Goal: Task Accomplishment & Management: Manage account settings

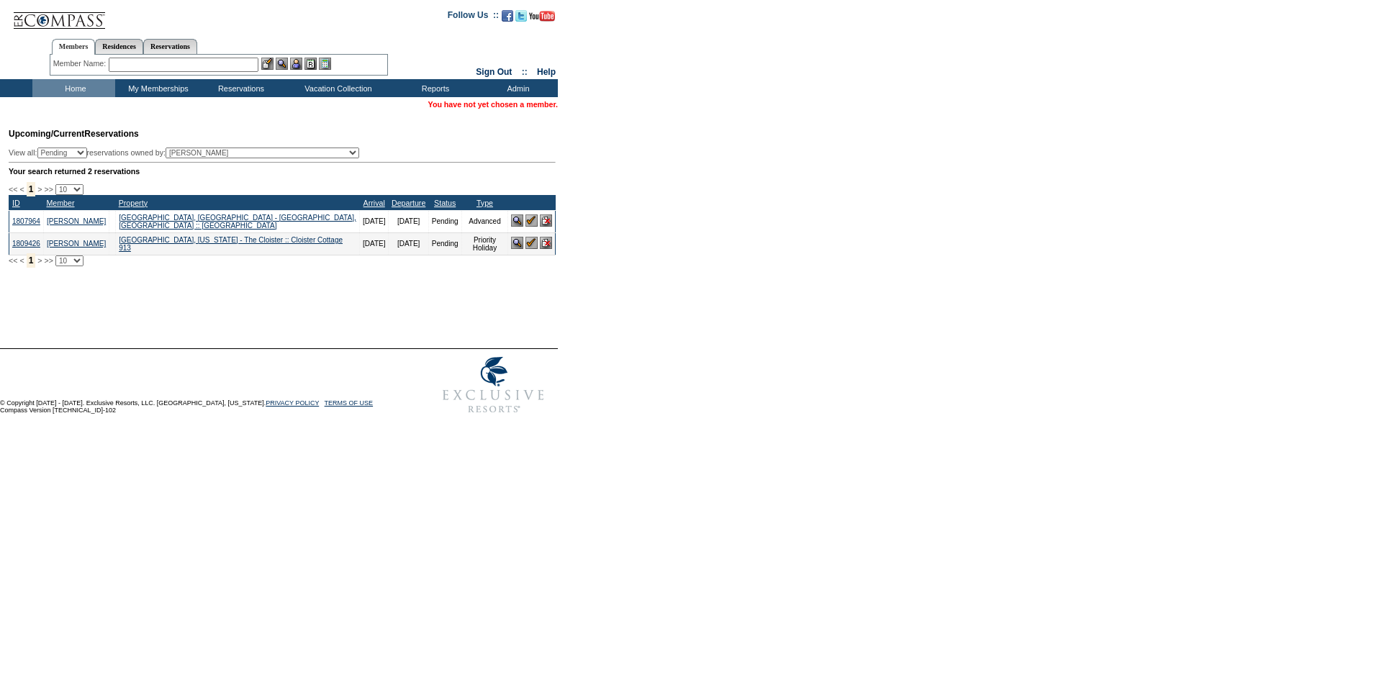
click at [157, 66] on input "text" at bounding box center [184, 65] width 150 height 14
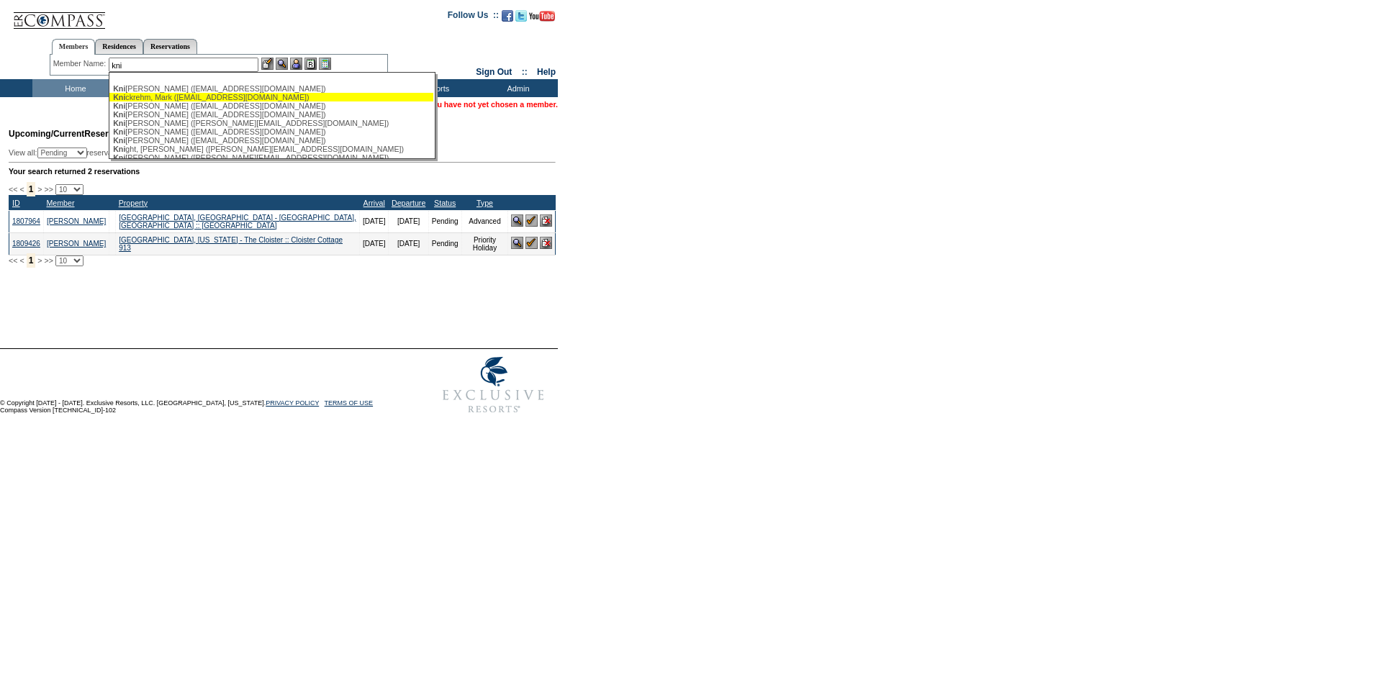
click at [183, 93] on div "Kni ckrehm, Mark ([EMAIL_ADDRESS][DOMAIN_NAME])" at bounding box center [271, 97] width 317 height 9
type input "[PERSON_NAME] ([EMAIL_ADDRESS][DOMAIN_NAME])"
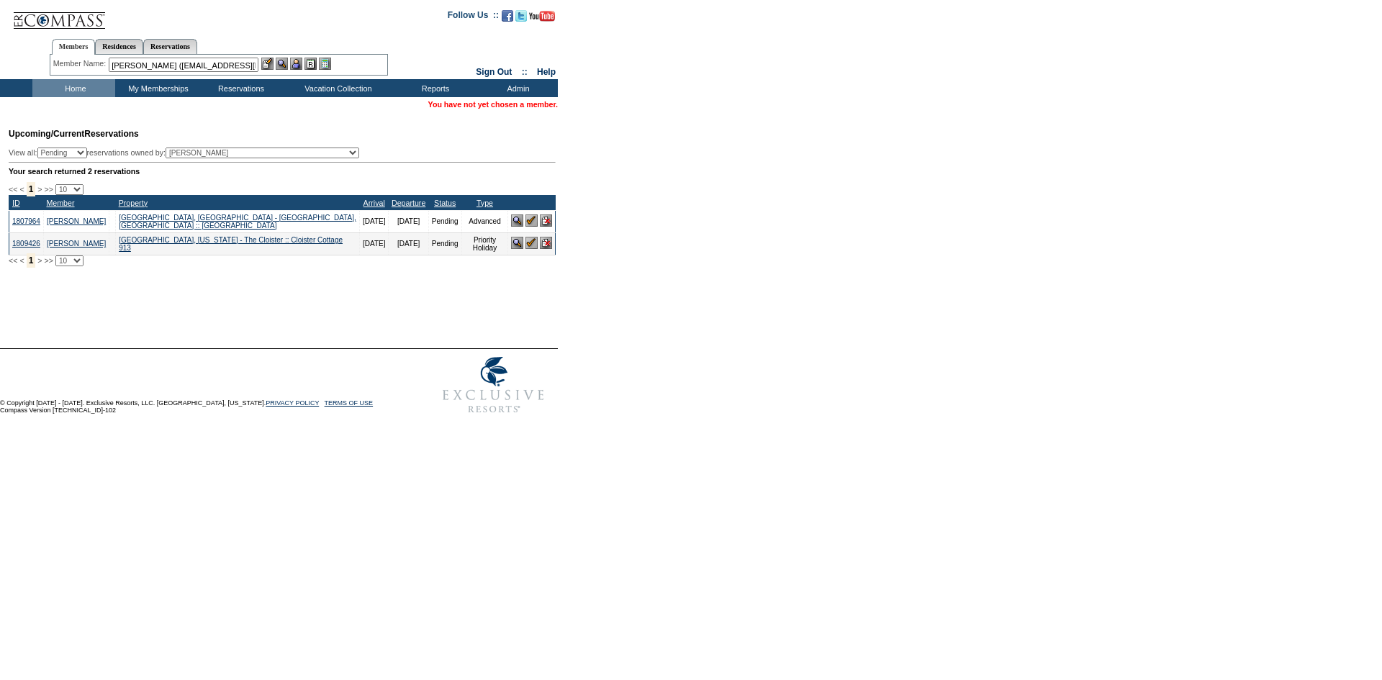
click at [302, 63] on img at bounding box center [296, 64] width 12 height 12
click at [31, 225] on link "1807964" at bounding box center [26, 221] width 28 height 8
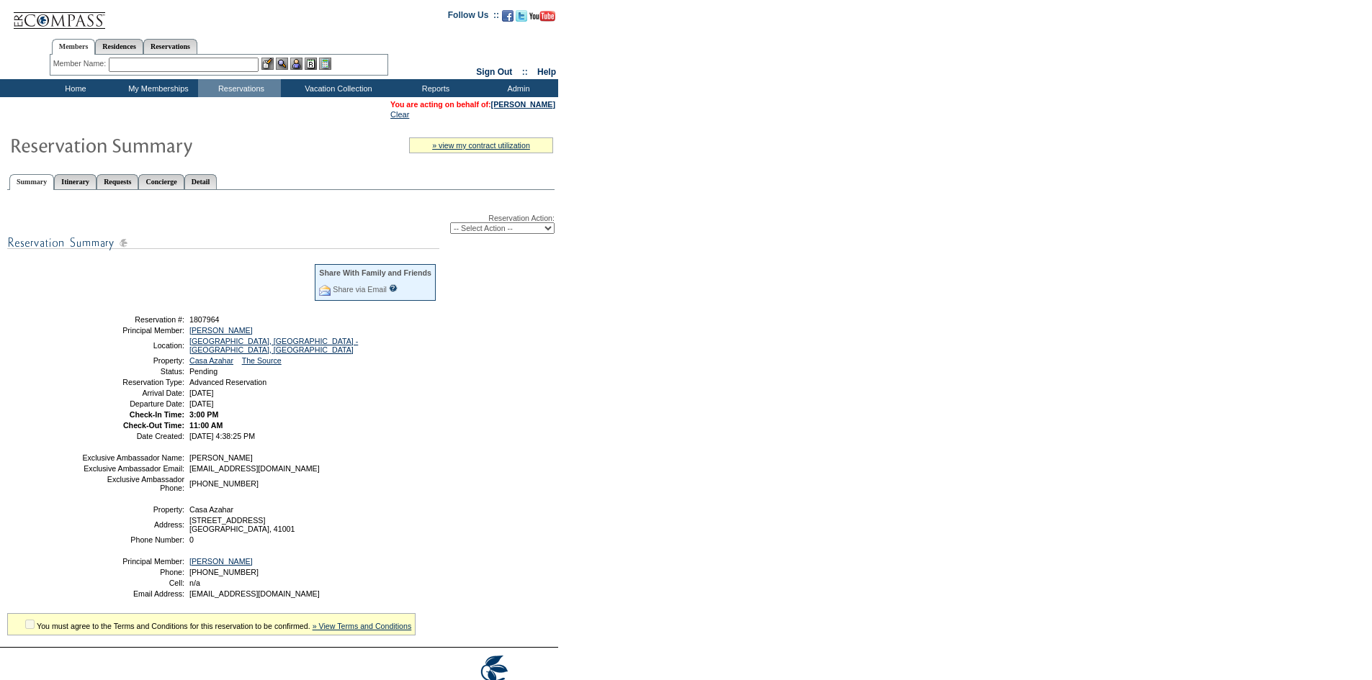
click at [536, 234] on select "-- Select Action -- Modify Reservation Dates Modify Reservation Cost Modify Occ…" at bounding box center [502, 228] width 104 height 12
click at [487, 233] on select "-- Select Action -- Modify Reservation Dates Modify Reservation Cost Modify Occ…" at bounding box center [502, 228] width 104 height 12
select select "ConfirmRes"
click at [450, 225] on select "-- Select Action -- Modify Reservation Dates Modify Reservation Cost Modify Occ…" at bounding box center [502, 228] width 104 height 12
select select
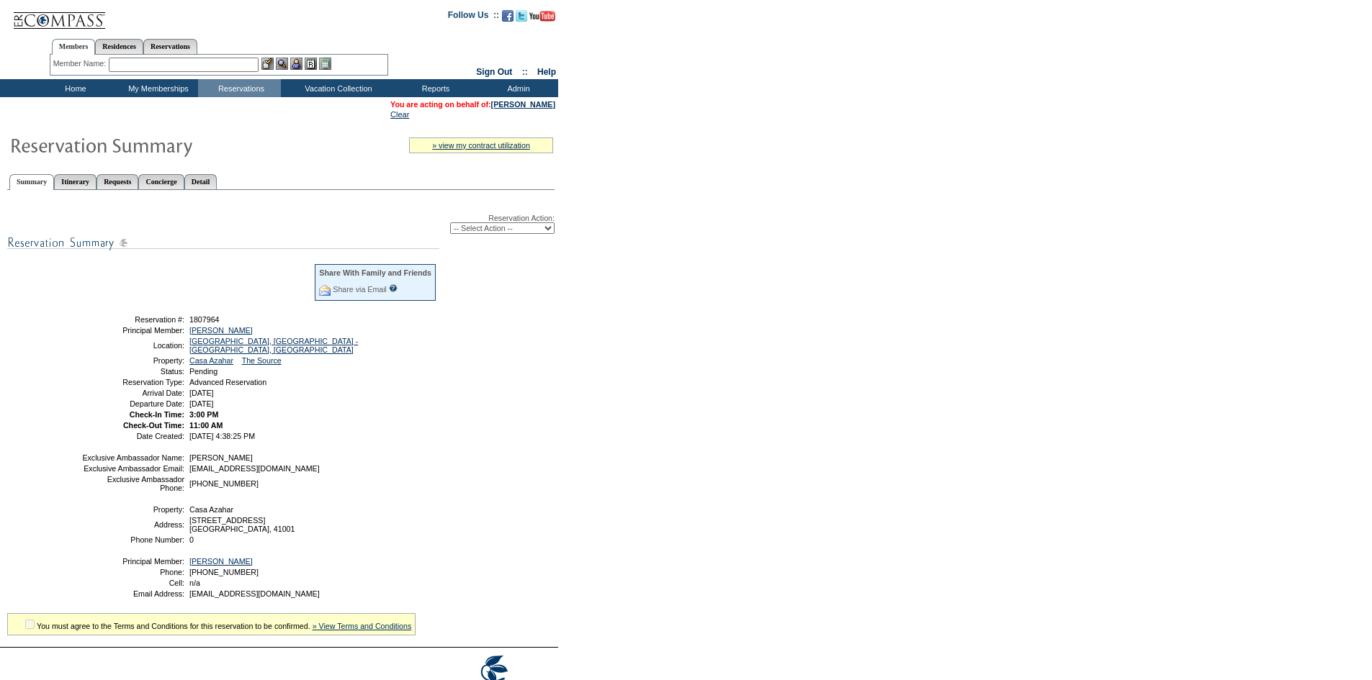
drag, startPoint x: 469, startPoint y: 246, endPoint x: 471, endPoint y: 235, distance: 11.6
click at [471, 230] on select "-- Select Action -- Modify Reservation Dates Modify Reservation Cost Modify Occ…" at bounding box center [502, 228] width 104 height 12
select select "CancelRes"
click at [450, 225] on select "-- Select Action -- Modify Reservation Dates Modify Reservation Cost Modify Occ…" at bounding box center [502, 228] width 104 height 12
